Goal: Task Accomplishment & Management: Use online tool/utility

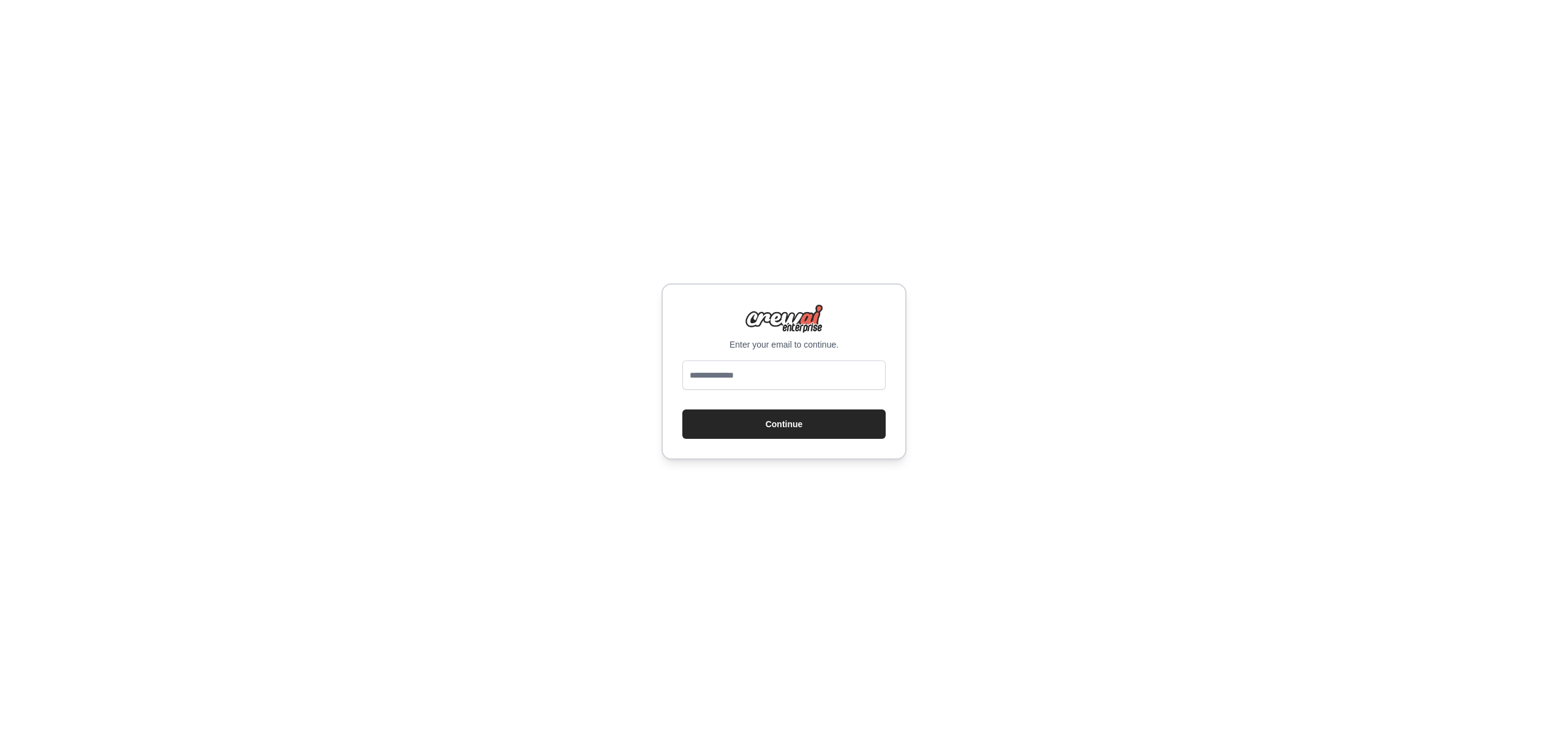
click at [763, 358] on div "Enter your email to continue. Continue" at bounding box center [784, 371] width 245 height 176
click at [756, 367] on input "email" at bounding box center [784, 375] width 204 height 29
type input "**********"
click at [682, 410] on button "Continue" at bounding box center [784, 424] width 204 height 29
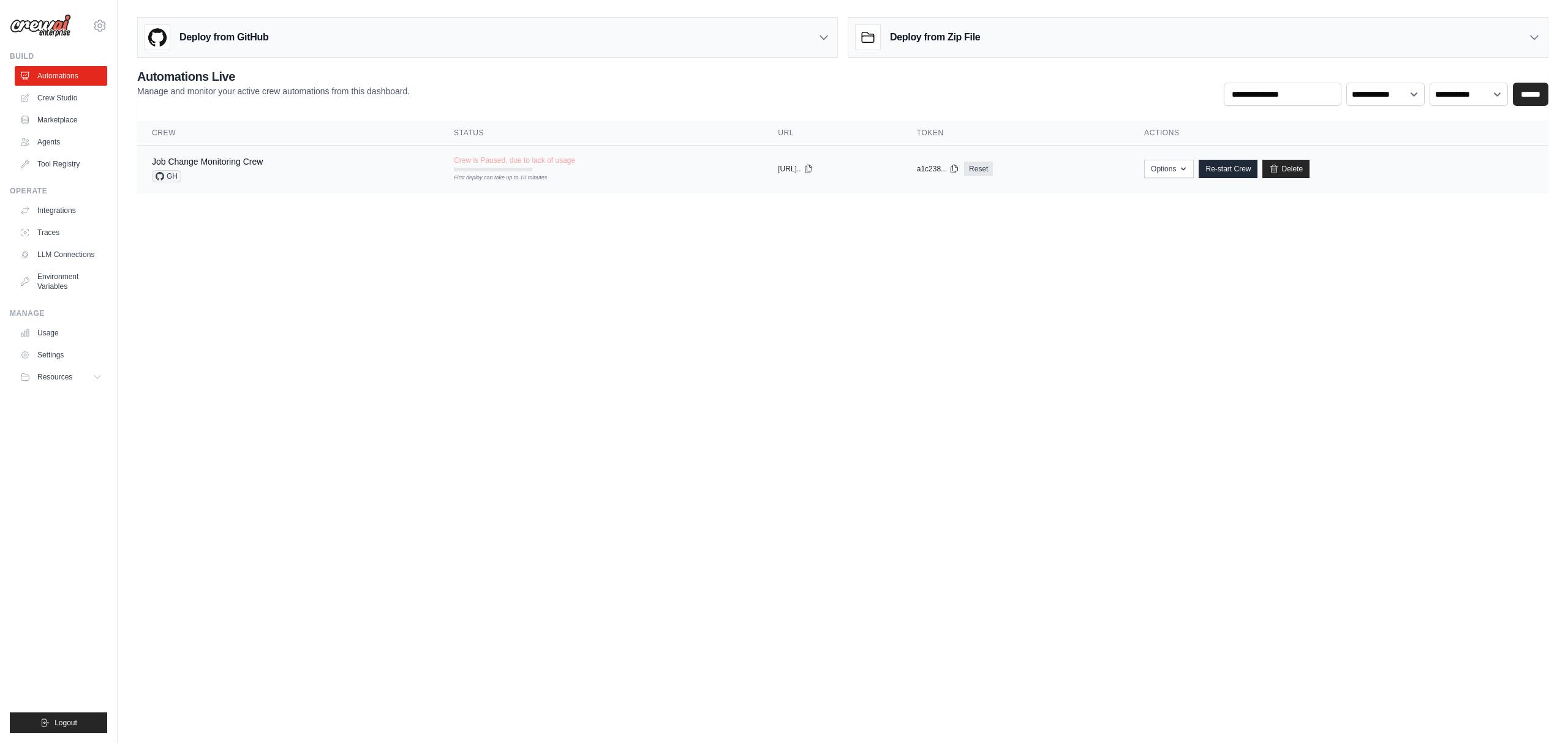
click at [191, 166] on div "Job Change Monitoring Crew" at bounding box center [207, 161] width 111 height 12
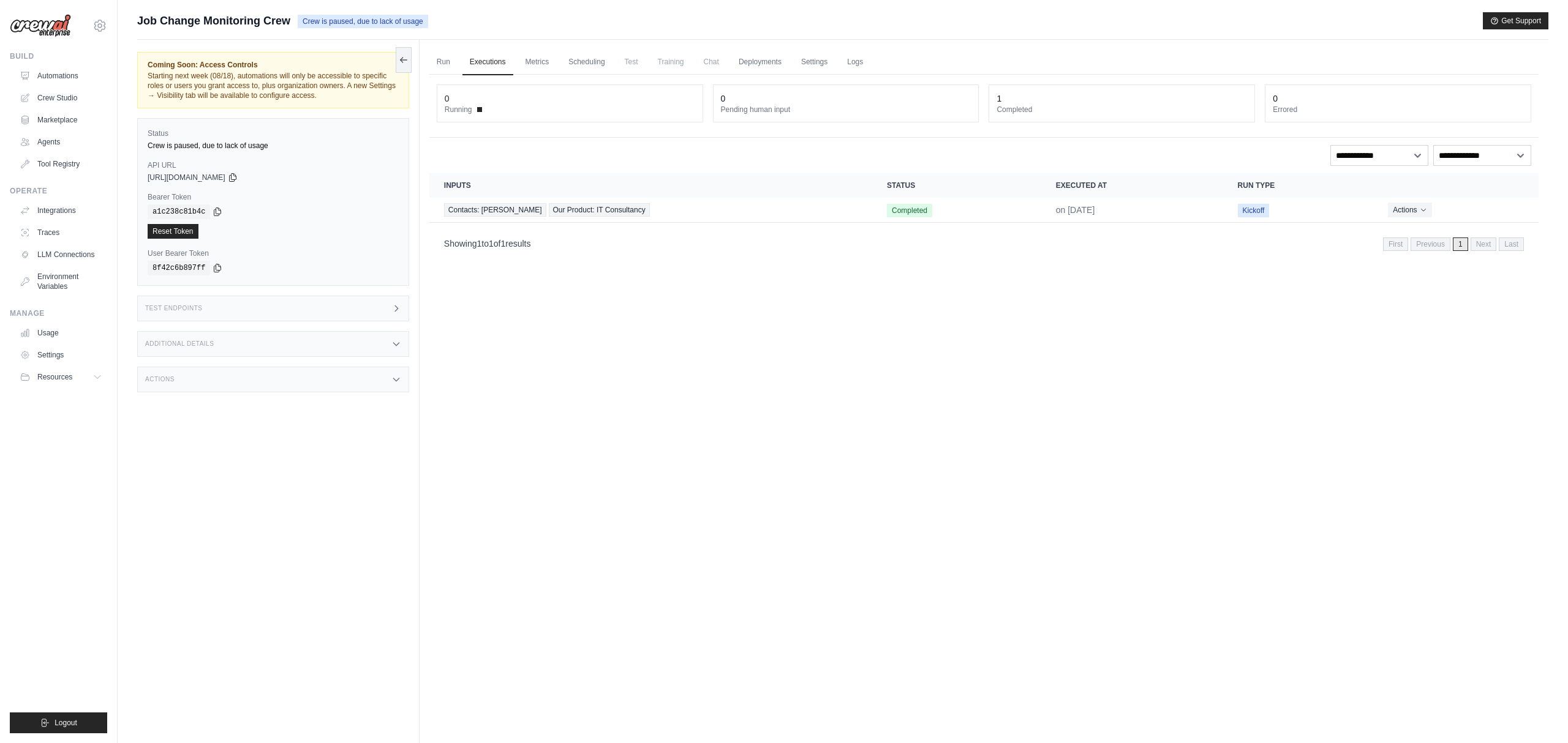
click at [641, 342] on div "Run Executions Metrics Scheduling Test Training Chat Deployments Settings Logs …" at bounding box center [984, 411] width 1129 height 743
